Goal: Navigation & Orientation: Find specific page/section

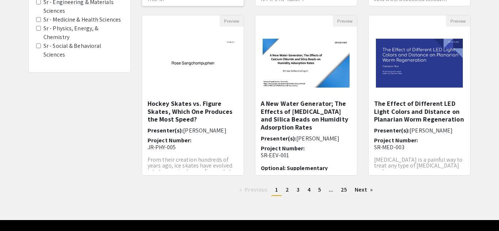
scroll to position [253, 0]
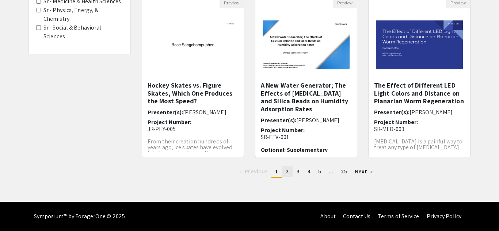
click at [288, 173] on span "2" at bounding box center [287, 172] width 3 height 8
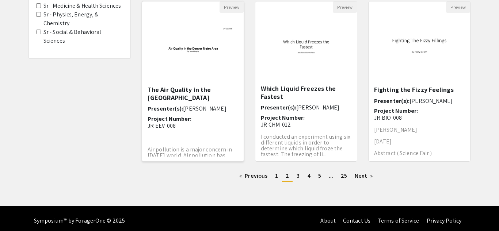
scroll to position [251, 0]
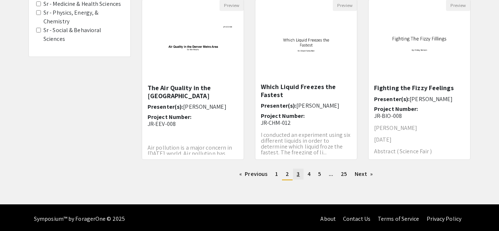
click at [300, 177] on link "page 3" at bounding box center [298, 174] width 10 height 11
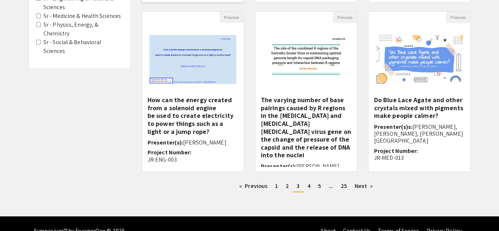
scroll to position [239, 0]
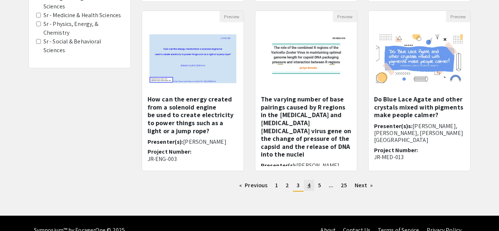
click at [310, 187] on span "4" at bounding box center [309, 186] width 3 height 8
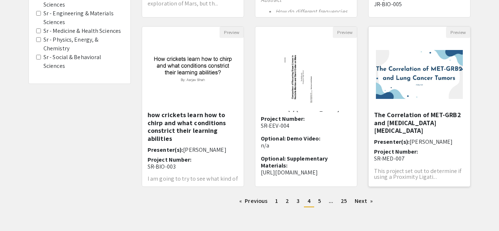
scroll to position [253, 0]
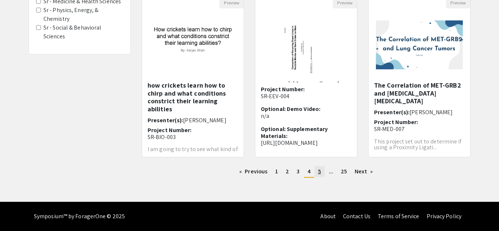
click at [318, 174] on span "5" at bounding box center [319, 172] width 3 height 8
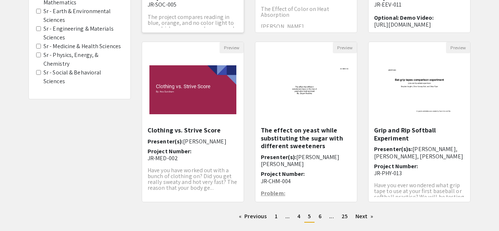
scroll to position [209, 0]
click at [317, 217] on link "page 6" at bounding box center [320, 216] width 10 height 11
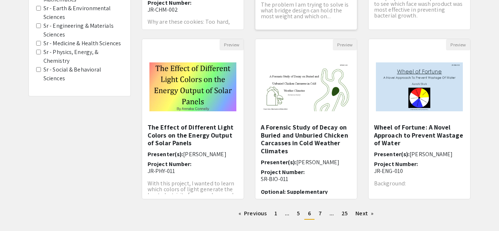
scroll to position [214, 0]
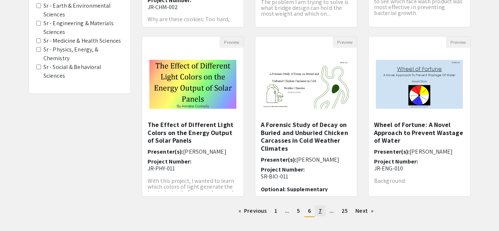
click at [323, 210] on link "page 7" at bounding box center [320, 211] width 11 height 11
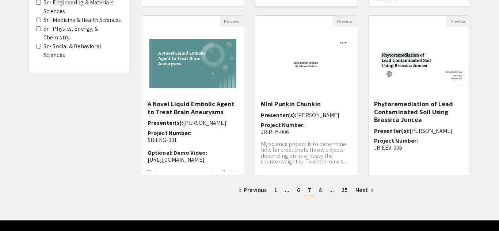
scroll to position [253, 0]
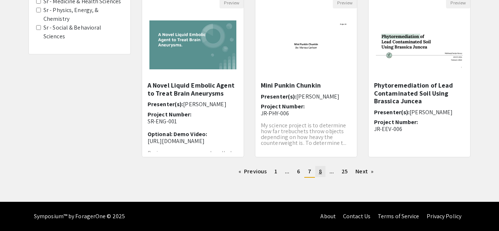
click at [320, 177] on link "page 8" at bounding box center [320, 171] width 10 height 11
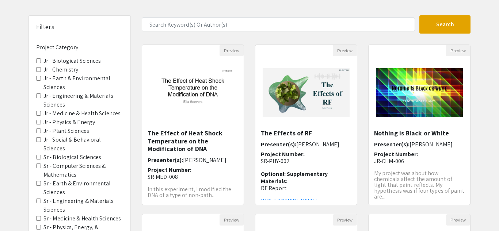
scroll to position [38, 0]
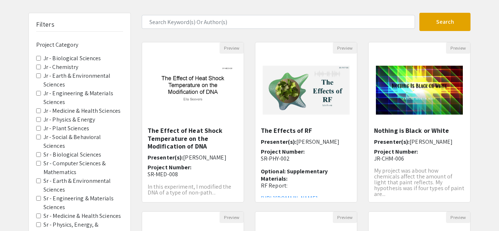
click at [0, 12] on div "Skip navigation arrow_back_ios Exit Event Welcome Page Presentations Live Sessi…" at bounding box center [249, 189] width 499 height 455
